Goal: Find specific page/section: Find specific page/section

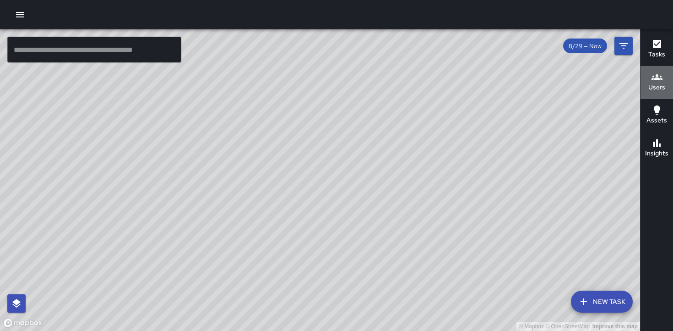
click at [656, 85] on h6 "Users" at bounding box center [657, 87] width 17 height 10
